Goal: Use online tool/utility: Use online tool/utility

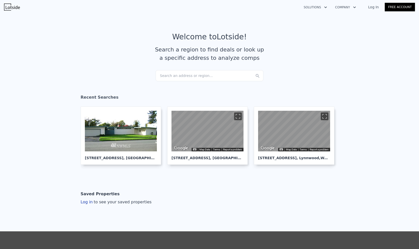
click at [233, 76] on div "Search an address or region..." at bounding box center [210, 75] width 108 height 11
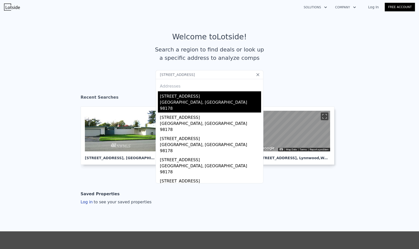
type input "7332 s 131ST CT Seattle WA"
click at [186, 98] on div "[STREET_ADDRESS]" at bounding box center [210, 95] width 101 height 8
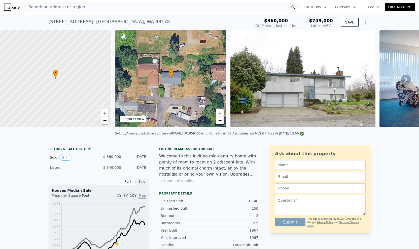
click at [322, 99] on img at bounding box center [302, 78] width 145 height 97
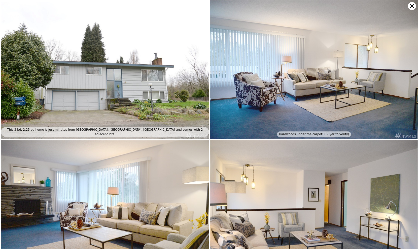
click at [144, 90] on img at bounding box center [105, 69] width 208 height 139
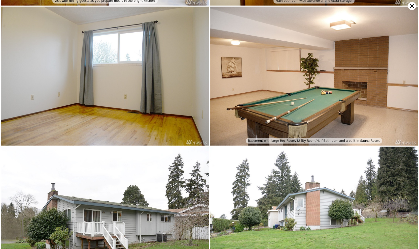
scroll to position [720, 0]
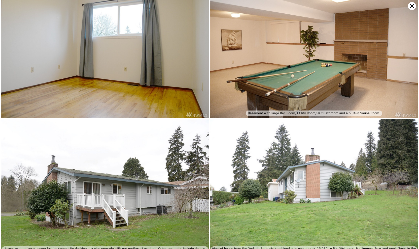
click at [410, 4] on icon at bounding box center [412, 6] width 8 height 8
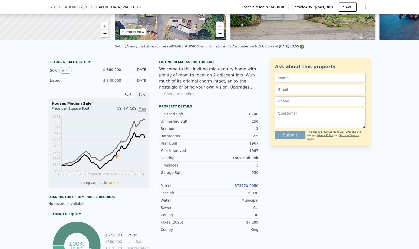
scroll to position [2, 0]
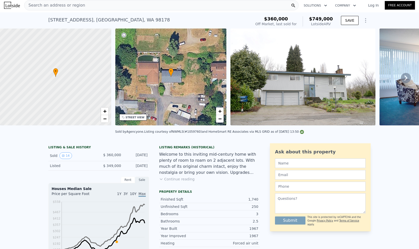
click at [136, 118] on div "STREET VIEW" at bounding box center [135, 117] width 19 height 4
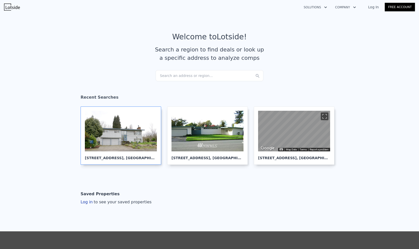
click at [143, 159] on div "7332 S 131st Ct , Seattle , WA 98178" at bounding box center [121, 155] width 72 height 9
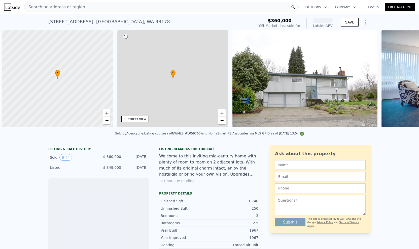
scroll to position [0, 2]
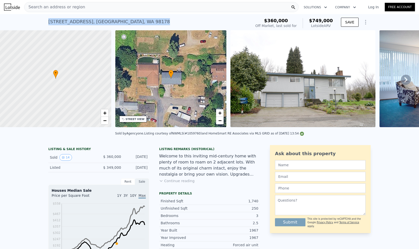
drag, startPoint x: 153, startPoint y: 23, endPoint x: 39, endPoint y: 21, distance: 114.6
click at [39, 21] on div "[STREET_ADDRESS] Sold [DATE] for $360k (~ARV $749k ) $360,000 Off Market, last …" at bounding box center [209, 22] width 419 height 16
copy div "[STREET_ADDRESS]"
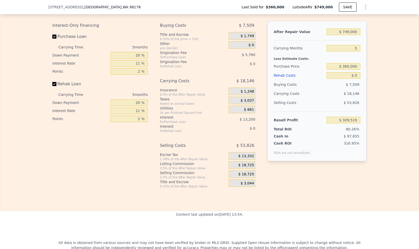
scroll to position [728, 0]
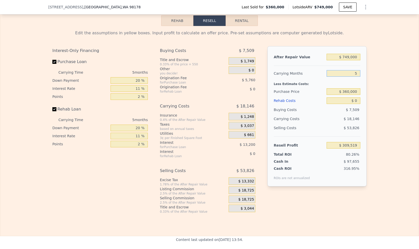
click at [354, 77] on input "5" at bounding box center [344, 73] width 34 height 7
click at [407, 80] on div "Edit the assumptions in yellow boxes. Input profit to calculate an offer price.…" at bounding box center [209, 119] width 418 height 187
drag, startPoint x: 348, startPoint y: 97, endPoint x: 342, endPoint y: 96, distance: 6.6
click at [342, 95] on input "$ 360,000" at bounding box center [344, 91] width 34 height 7
drag, startPoint x: 348, startPoint y: 96, endPoint x: 338, endPoint y: 97, distance: 9.8
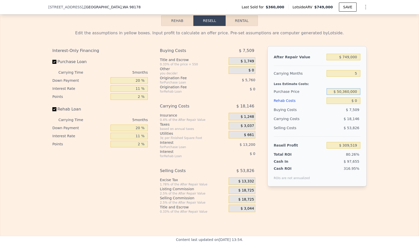
click at [338, 95] on input "$ 50,360,000" at bounding box center [344, 91] width 34 height 7
type input "$ 650,000"
click at [357, 104] on input "$ 0" at bounding box center [344, 100] width 34 height 7
type input "$ 3,278"
click at [356, 104] on input "$ 0" at bounding box center [344, 100] width 34 height 7
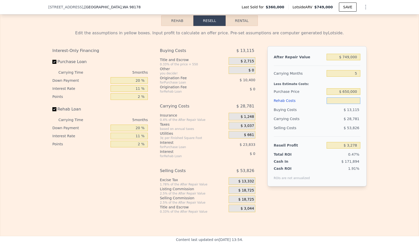
type input "$ 1"
type input "$ 3,277"
type input "$ 10"
type input "$ 3,268"
type input "$ 100"
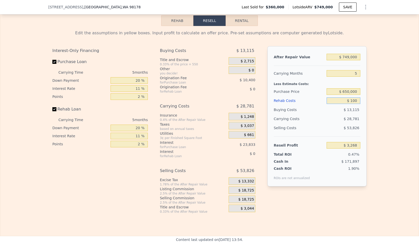
type input "$ 3,171"
type input "$ 1,000"
type input "$ 2,227"
type input "$ 10,000"
type input "-$ 7,247"
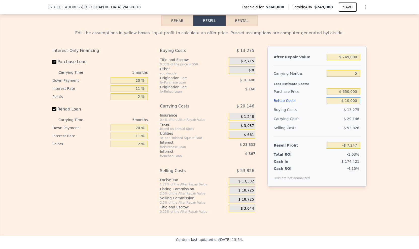
type input "$ 100,000"
type input "-$ 101,987"
type input "$ 100,000"
click at [52, 64] on input "Purchase Loan" at bounding box center [54, 62] width 4 height 4
checkbox input "false"
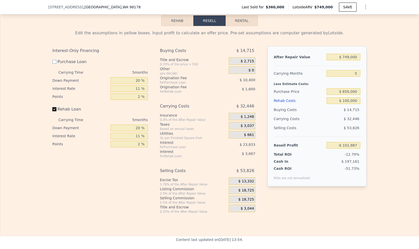
type input "-$ 67,752"
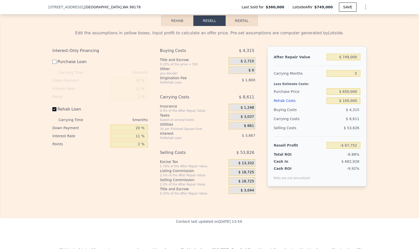
click at [53, 111] on input "Rehab Loan" at bounding box center [54, 109] width 4 height 4
checkbox input "false"
type input "-$ 62,487"
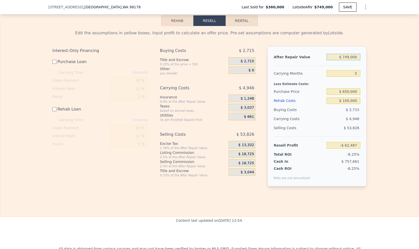
drag, startPoint x: 348, startPoint y: 62, endPoint x: 343, endPoint y: 62, distance: 5.1
click at [343, 60] on input "$ 749,000" at bounding box center [344, 57] width 34 height 7
type input "$ 9,000"
type input "-$ 748,618"
type input "$ 95,000"
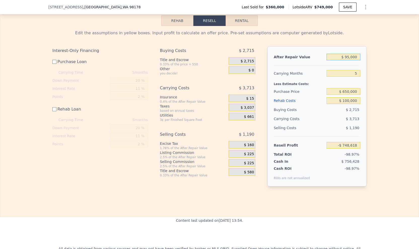
type input "-$ 668,878"
type input "$ 950,000"
type input "$ 123,880"
type input "$ 950,000"
click at [388, 114] on div "Edit the assumptions in yellow boxes. Input profit to calculate an offer price.…" at bounding box center [209, 110] width 418 height 168
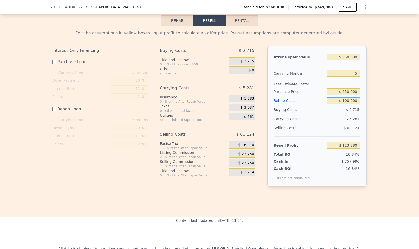
click at [345, 104] on input "$ 100,000" at bounding box center [344, 100] width 34 height 7
type input "$ 120,000"
type input "$ 103,880"
type input "$ 120,000"
click at [367, 99] on div "Edit the assumptions in yellow boxes. Input profit to calculate an offer price.…" at bounding box center [209, 110] width 322 height 168
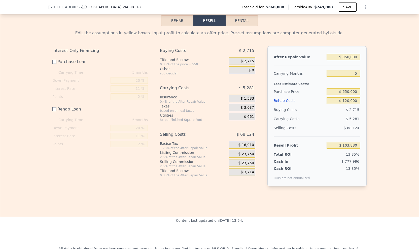
click at [377, 93] on div "Edit the assumptions in yellow boxes. Input profit to calculate an offer price.…" at bounding box center [209, 110] width 418 height 168
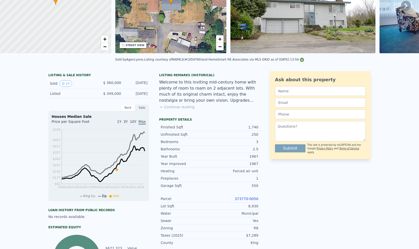
scroll to position [0, 0]
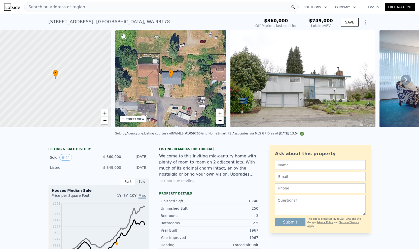
click at [194, 76] on div "• + −" at bounding box center [170, 78] width 111 height 97
click at [404, 82] on icon at bounding box center [406, 80] width 10 height 10
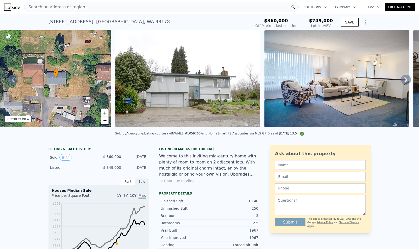
click at [403, 82] on icon at bounding box center [406, 80] width 10 height 10
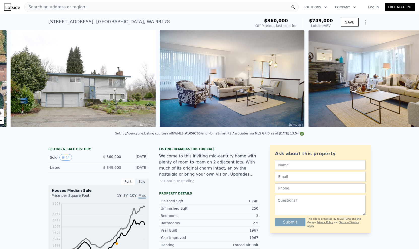
scroll to position [0, 230]
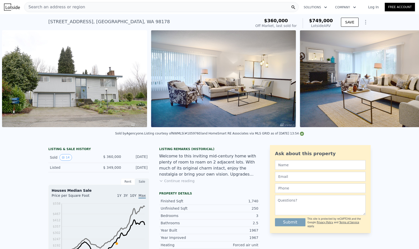
click at [403, 82] on div "• + − • + − STREET VIEW Loading... SATELLITE VIEW" at bounding box center [209, 79] width 419 height 98
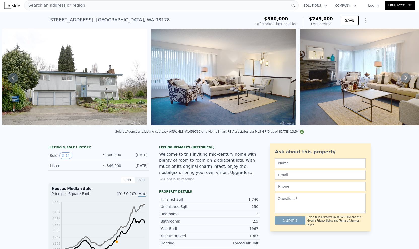
scroll to position [0, 0]
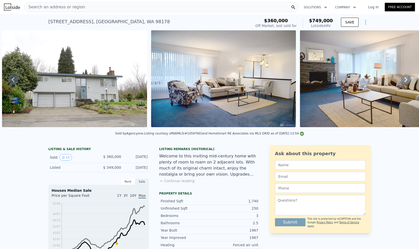
checkbox input "true"
type input "$ 749,000"
type input "$ 0"
type input "$ 309,519"
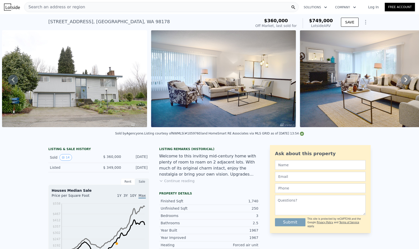
click at [99, 85] on img at bounding box center [74, 78] width 145 height 97
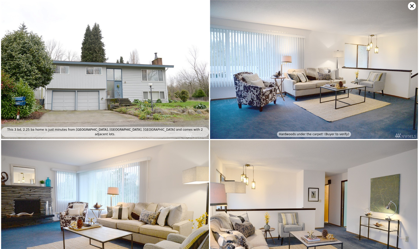
click at [158, 97] on img at bounding box center [105, 69] width 208 height 139
click at [272, 97] on img at bounding box center [314, 69] width 208 height 139
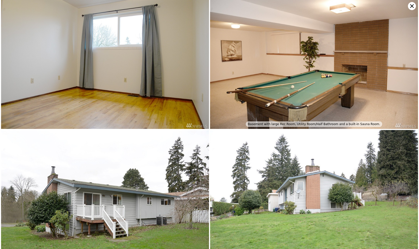
scroll to position [720, 0]
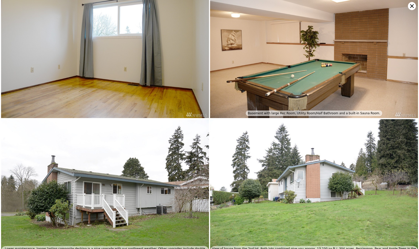
click at [125, 195] on img at bounding box center [105, 188] width 208 height 139
click at [327, 181] on img at bounding box center [314, 188] width 208 height 139
click at [311, 66] on img at bounding box center [314, 48] width 208 height 139
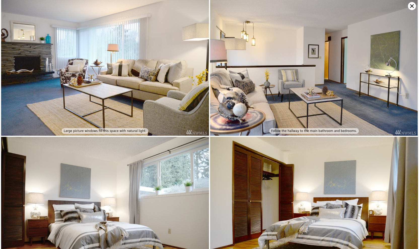
scroll to position [138, 0]
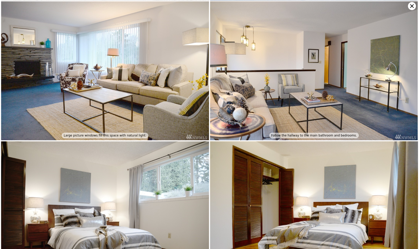
click at [409, 6] on icon at bounding box center [412, 6] width 8 height 8
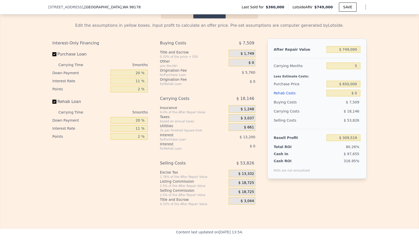
scroll to position [728, 0]
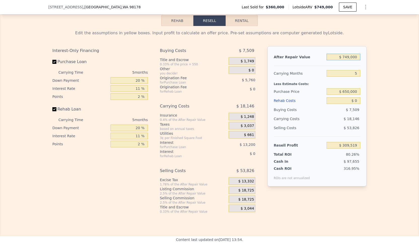
click at [347, 60] on input "$ 749,000" at bounding box center [344, 57] width 34 height 7
drag, startPoint x: 349, startPoint y: 62, endPoint x: 344, endPoint y: 62, distance: 5.3
click at [344, 60] on input "$ 749,000" at bounding box center [344, 57] width 34 height 7
type input "$ 7,000"
type input "-$ 378,467"
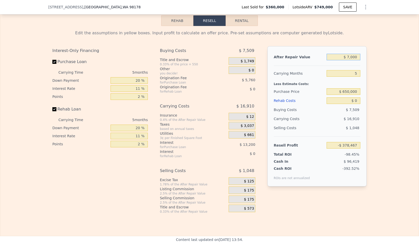
type input "$ 000"
type input "-$ 384,957"
type input "$ 9,000"
type input "-$ 376,612"
type input "$ 95,000"
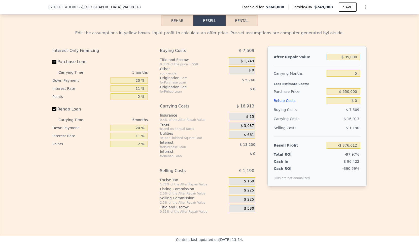
type input "-$ 296,872"
type input "$ 950,000"
type input "$ 495,886"
type input "$ 950,000"
click at [392, 84] on div "Edit the assumptions in yellow boxes. Input profit to calculate an offer price.…" at bounding box center [209, 119] width 418 height 187
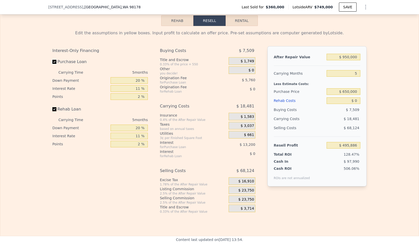
click at [52, 64] on input "Purchase Loan" at bounding box center [54, 62] width 4 height 4
checkbox input "false"
type input "$ 514,846"
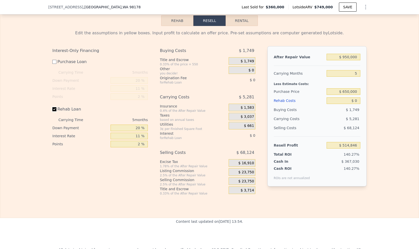
click at [53, 111] on input "Rehab Loan" at bounding box center [54, 109] width 4 height 4
checkbox input "false"
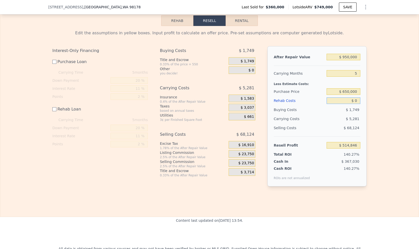
drag, startPoint x: 357, startPoint y: 106, endPoint x: 353, endPoint y: 105, distance: 3.4
click at [353, 104] on input "$ 0" at bounding box center [344, 100] width 34 height 7
type input "$ 1"
type input "$ 514,845"
type input "$ 12"
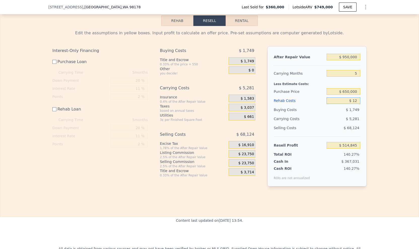
type input "$ 514,834"
type input "$ 120"
type input "$ 514,726"
type input "$ 1,200"
type input "$ 513,646"
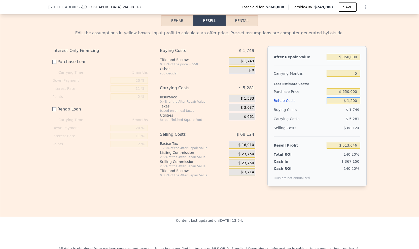
type input "$ 12,000"
type input "$ 502,846"
type input "$ 120,000"
type input "$ 394,846"
type input "$ 120,000"
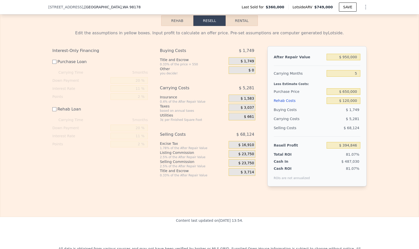
click at [392, 131] on div "Edit the assumptions in yellow boxes. Input profit to calculate an offer price.…" at bounding box center [209, 110] width 418 height 168
click at [395, 129] on div "Edit the assumptions in yellow boxes. Input profit to calculate an offer price.…" at bounding box center [209, 110] width 418 height 168
click at [371, 117] on div "Edit the assumptions in yellow boxes. Input profit to calculate an offer price.…" at bounding box center [209, 110] width 418 height 168
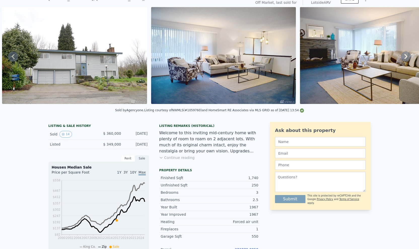
scroll to position [2, 0]
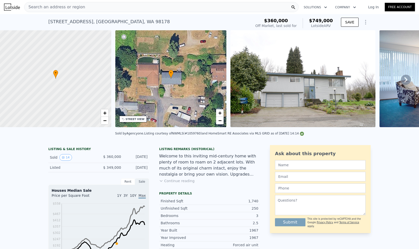
click at [185, 84] on div "• + −" at bounding box center [170, 78] width 111 height 97
click at [309, 100] on img at bounding box center [302, 78] width 145 height 97
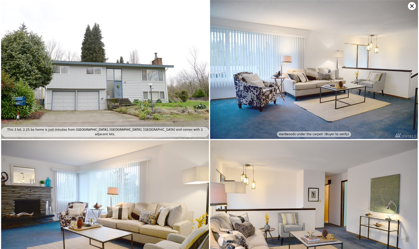
click at [410, 6] on icon at bounding box center [412, 6] width 8 height 8
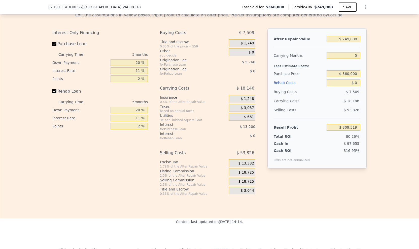
scroll to position [753, 0]
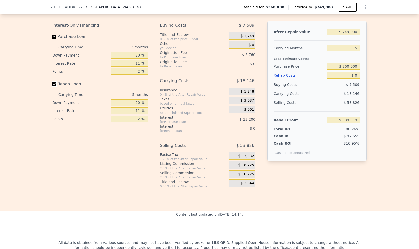
click at [52, 86] on input "Rehab Loan" at bounding box center [54, 84] width 4 height 4
checkbox input "false"
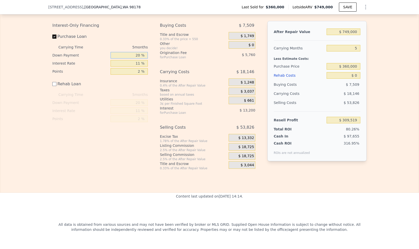
drag, startPoint x: 134, startPoint y: 61, endPoint x: 138, endPoint y: 61, distance: 4.5
click at [138, 58] on input "20 %" at bounding box center [129, 55] width 37 height 7
drag, startPoint x: 138, startPoint y: 70, endPoint x: 134, endPoint y: 69, distance: 4.2
click at [134, 66] on input "11 %" at bounding box center [129, 63] width 37 height 7
type input "9 %"
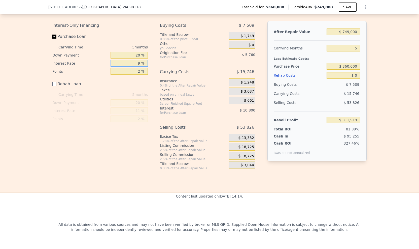
type input "$ 311,919"
type input "9.5 %"
type input "$ 311,319"
type input "9.5 %"
drag, startPoint x: 136, startPoint y: 76, endPoint x: 139, endPoint y: 77, distance: 2.9
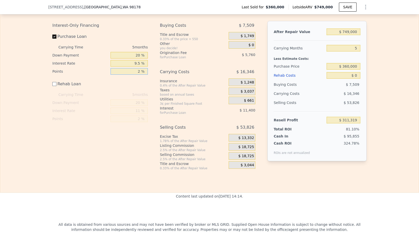
click at [139, 75] on input "2 %" at bounding box center [129, 71] width 37 height 7
type input "1 %"
type input "$ 314,199"
type input "1.5 %"
type input "$ 312,759"
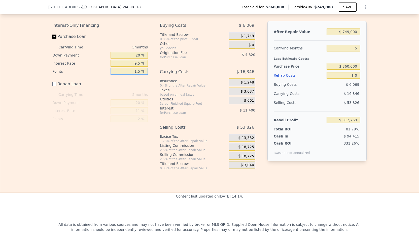
type input "1.5 %"
click at [150, 56] on div "Interest-Only Financing Purchase Loan Carrying Time 5 months Down Payment 20 % …" at bounding box center [209, 95] width 314 height 149
drag, startPoint x: 138, startPoint y: 60, endPoint x: 134, endPoint y: 60, distance: 4.8
click at [134, 58] on input "20 %" at bounding box center [129, 55] width 37 height 7
type input "8 %"
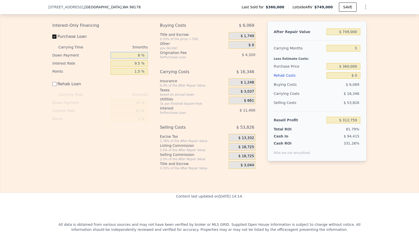
type input "$ 310,401"
type input "80 %"
type input "$ 324,549"
type input "80 %"
click at [147, 127] on div "Interest-Only Financing Purchase Loan Carrying Time 5 months Down Payment 80 % …" at bounding box center [101, 95] width 99 height 149
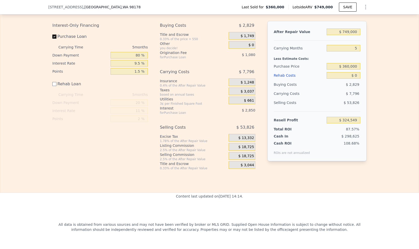
click at [95, 185] on div "Rehab Resell Rental Edit the assumptions in yellow boxes. Input profit to calcu…" at bounding box center [209, 80] width 419 height 225
click at [386, 89] on div "Edit the assumptions in yellow boxes. Input profit to calculate an offer price.…" at bounding box center [209, 85] width 418 height 169
drag, startPoint x: 348, startPoint y: 37, endPoint x: 343, endPoint y: 37, distance: 4.8
click at [343, 35] on input "$ 749,000" at bounding box center [344, 31] width 34 height 7
type input "$ 9,000"
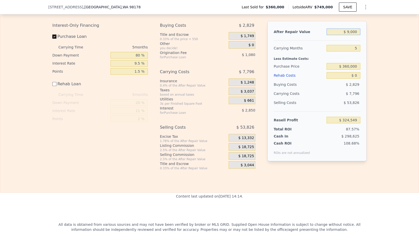
type input "-$ 361,582"
type input "$ 92,000"
type input "-$ 284,624"
type input "$ 920,000"
type input "$ 483,100"
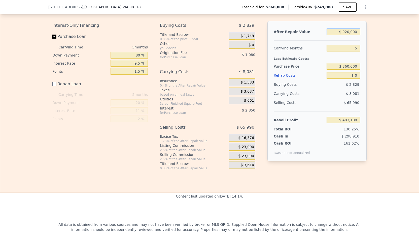
type input "$ 920,000"
click at [392, 67] on div "Edit the assumptions in yellow boxes. Input profit to calculate an offer price.…" at bounding box center [209, 85] width 418 height 169
drag, startPoint x: 348, startPoint y: 72, endPoint x: 342, endPoint y: 70, distance: 6.2
click at [342, 69] on input "$ 360,000" at bounding box center [344, 66] width 34 height 7
type input "$ 640,000"
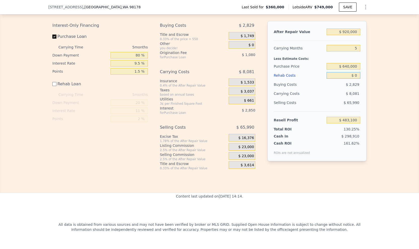
type input "$ 199,113"
click at [352, 79] on input "$ 0" at bounding box center [344, 75] width 34 height 7
type input "$ 20"
type input "$ 199,093"
type input "$ 0"
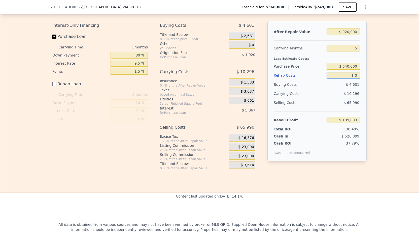
type input "$ 199,113"
type input "$ 10"
type input "$ 199,103"
type input "$ 120"
type input "$ 198,993"
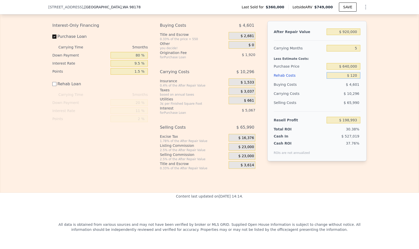
type input "$ 1,200"
type input "$ 197,913"
type input "$ 12,000"
type input "$ 187,113"
type input "$ 120,000"
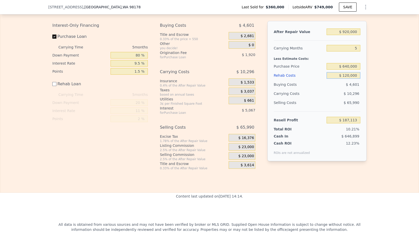
type input "$ 79,113"
type input "$ 120,000"
click at [396, 90] on div "Edit the assumptions in yellow boxes. Input profit to calculate an offer price.…" at bounding box center [209, 85] width 418 height 169
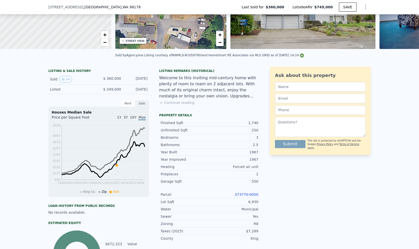
scroll to position [0, 0]
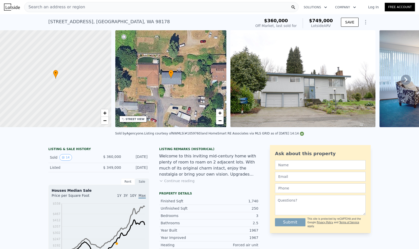
checkbox input "true"
type input "$ 749,000"
type input "$ 0"
type input "$ 309,519"
click at [404, 82] on icon at bounding box center [405, 79] width 3 height 5
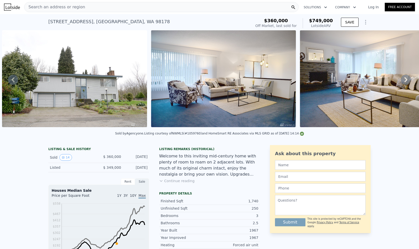
click at [404, 82] on icon at bounding box center [405, 79] width 3 height 5
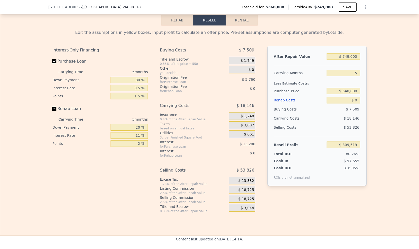
scroll to position [728, 0]
drag, startPoint x: 349, startPoint y: 62, endPoint x: 342, endPoint y: 62, distance: 7.0
click at [342, 60] on input "$ 749,000" at bounding box center [344, 57] width 34 height 7
click at [287, 75] on div "Carrying Months" at bounding box center [299, 73] width 51 height 9
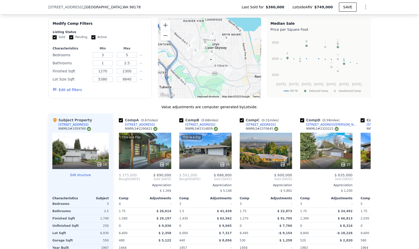
scroll to position [426, 0]
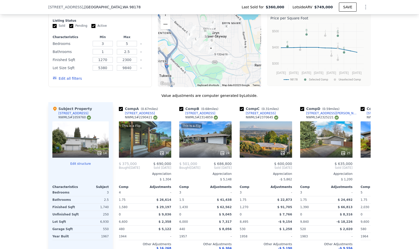
click at [80, 145] on div "14" at bounding box center [80, 139] width 56 height 36
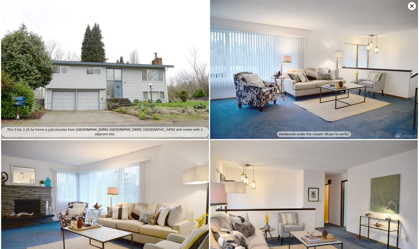
click at [410, 7] on icon at bounding box center [412, 6] width 8 height 8
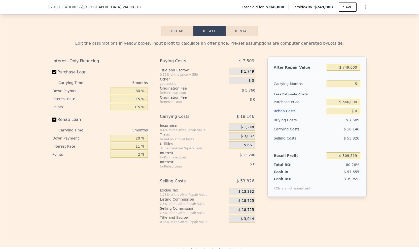
scroll to position [728, 0]
